Goal: Task Accomplishment & Management: Manage account settings

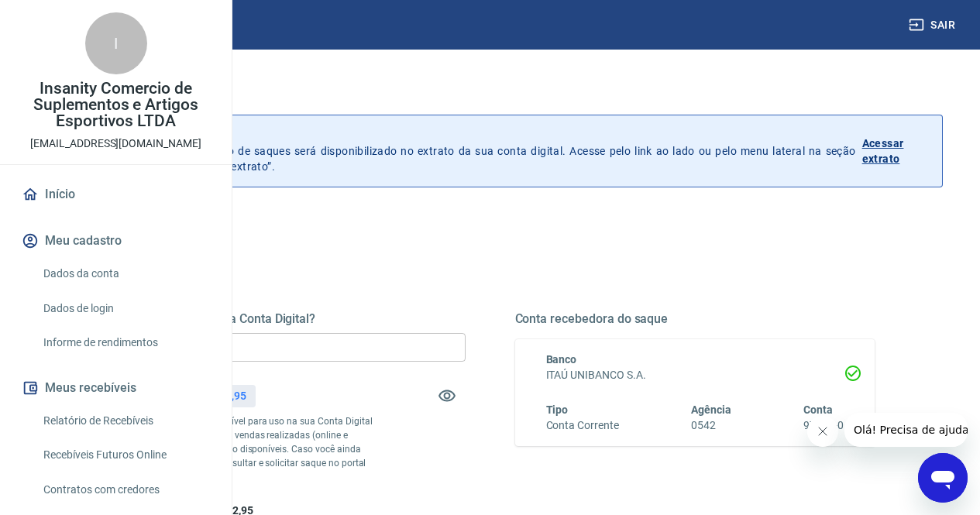
click at [466, 339] on input "R$ 0,00" at bounding box center [285, 347] width 360 height 29
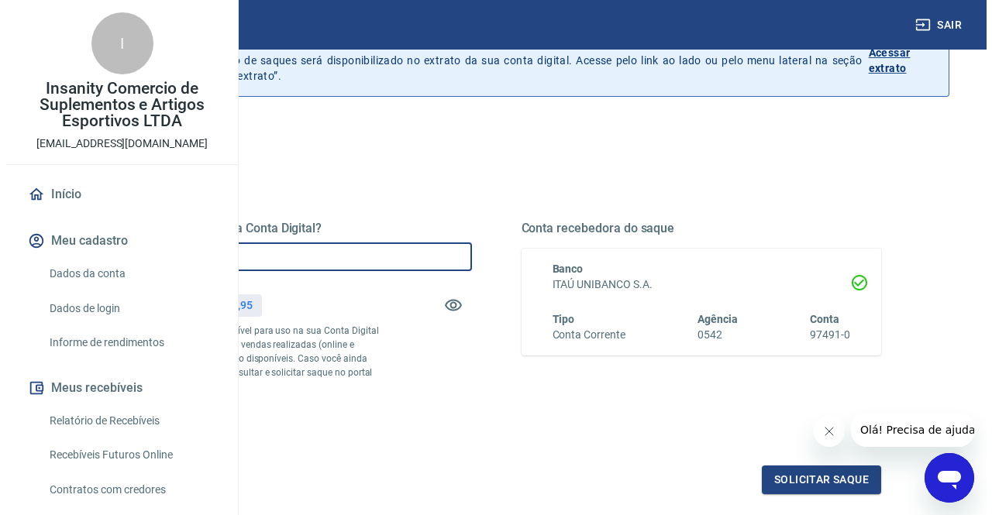
scroll to position [232, 0]
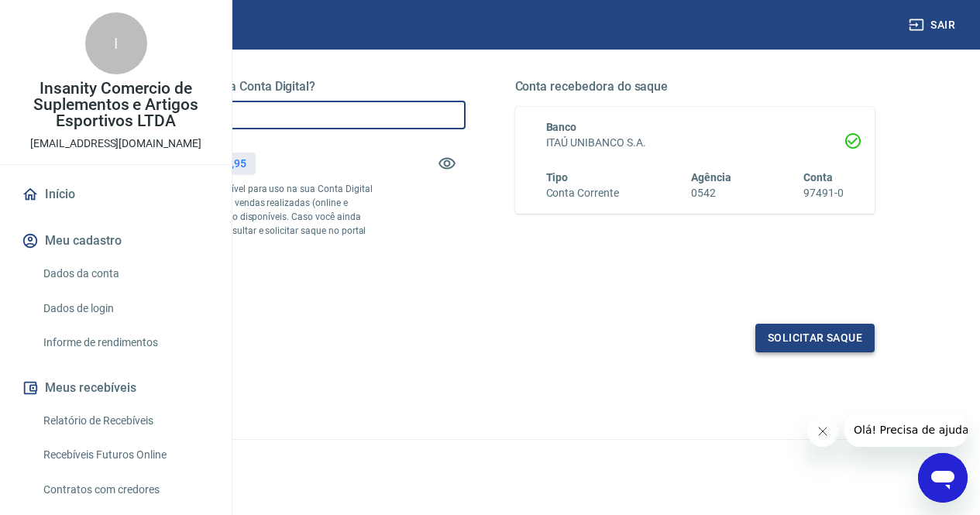
type input "R$ 1.792,00"
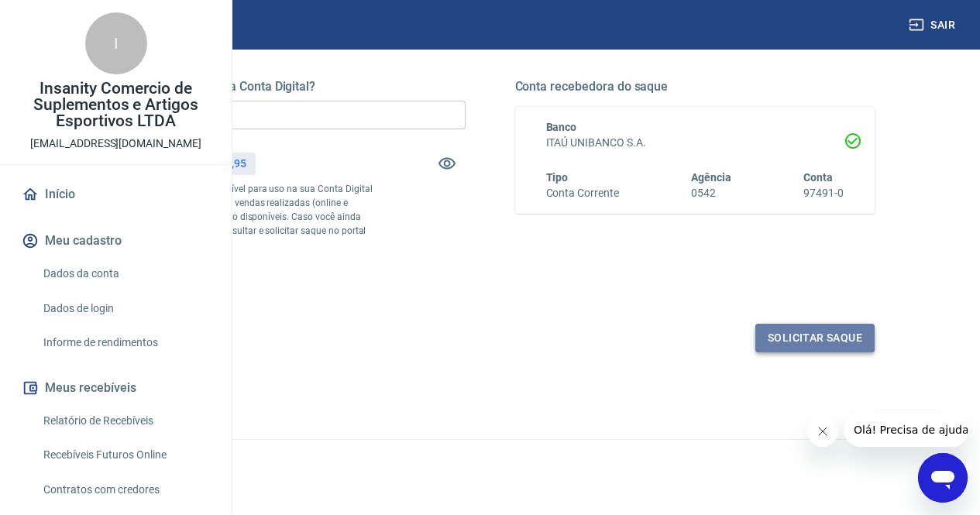
click at [777, 353] on button "Solicitar saque" at bounding box center [815, 338] width 119 height 29
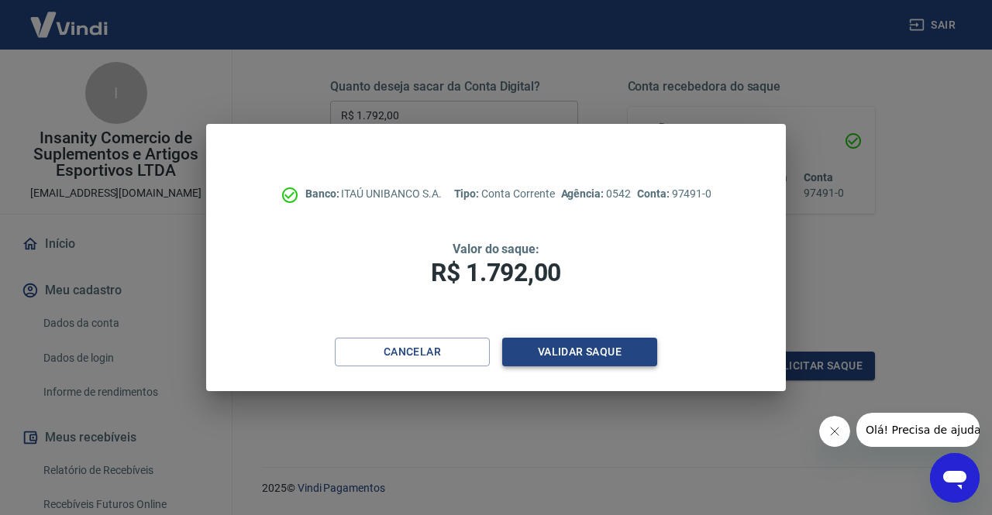
click at [575, 349] on button "Validar saque" at bounding box center [579, 352] width 155 height 29
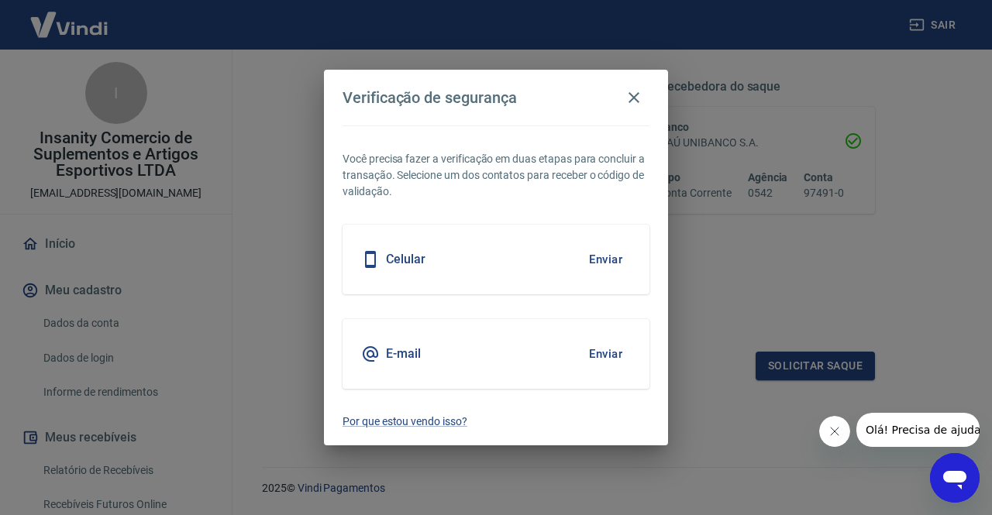
click at [608, 349] on button "Enviar" at bounding box center [605, 354] width 50 height 33
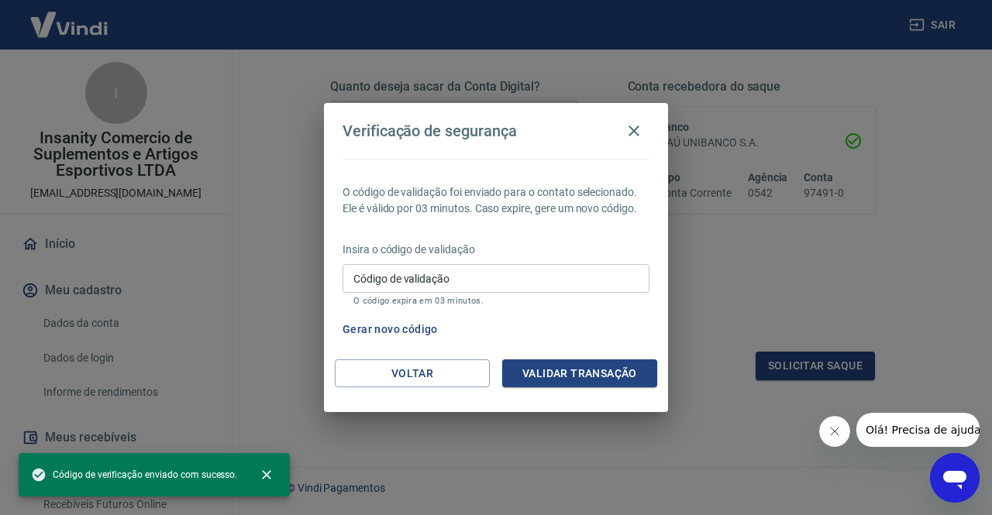
click at [470, 281] on input "Código de validação" at bounding box center [496, 278] width 307 height 29
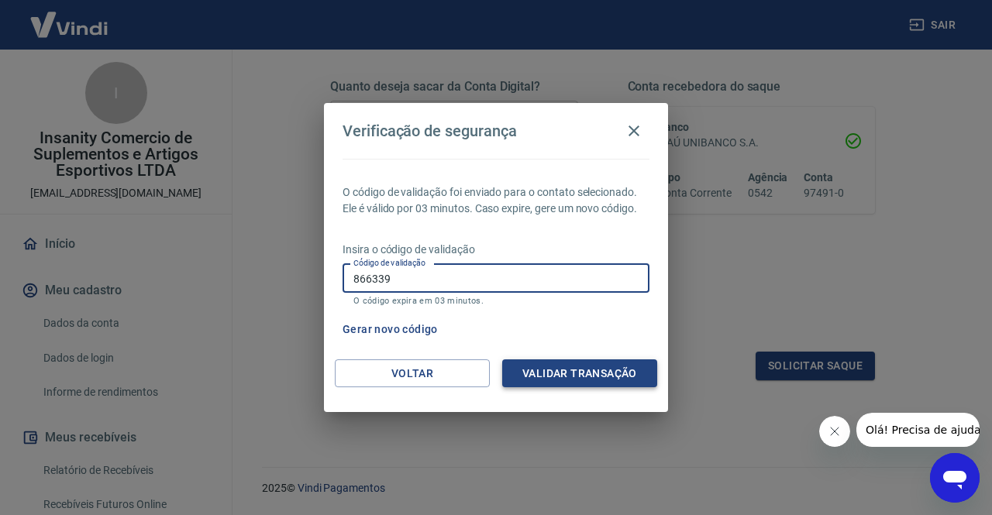
type input "866339"
click at [522, 367] on button "Validar transação" at bounding box center [579, 374] width 155 height 29
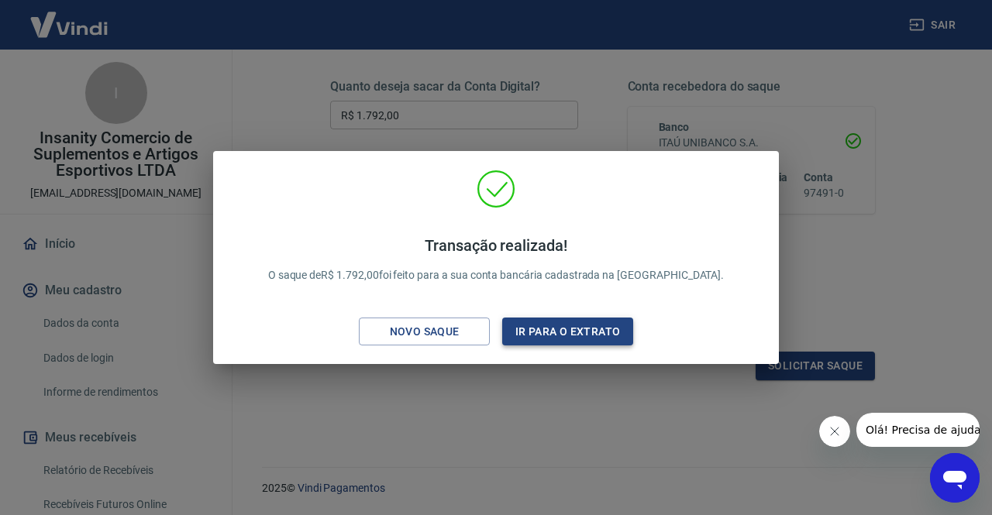
click at [555, 338] on button "Ir para o extrato" at bounding box center [567, 332] width 131 height 29
